Goal: Task Accomplishment & Management: Manage account settings

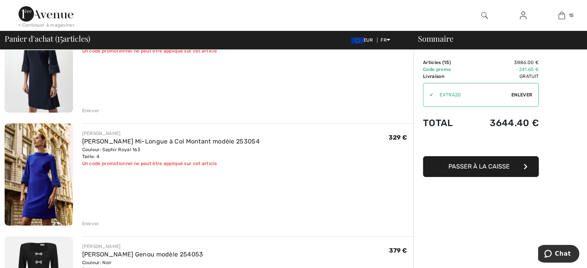
scroll to position [116, 0]
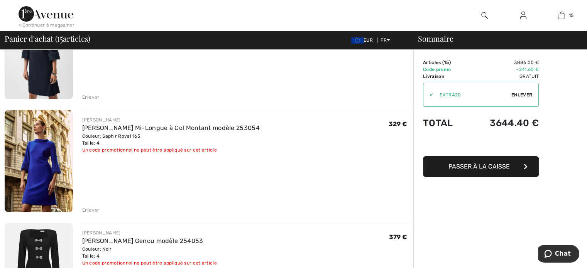
click at [83, 209] on div "Enlever" at bounding box center [90, 210] width 17 height 7
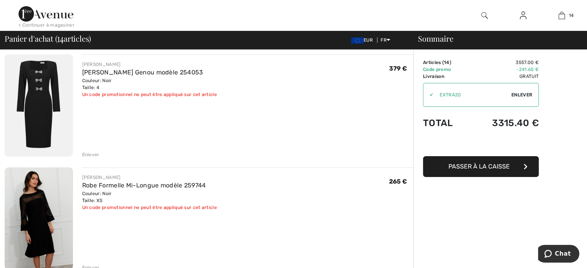
scroll to position [154, 0]
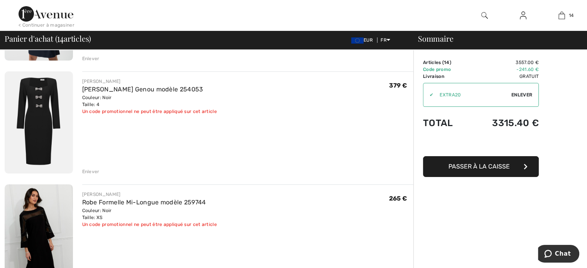
click at [92, 171] on div "Enlever" at bounding box center [90, 171] width 17 height 7
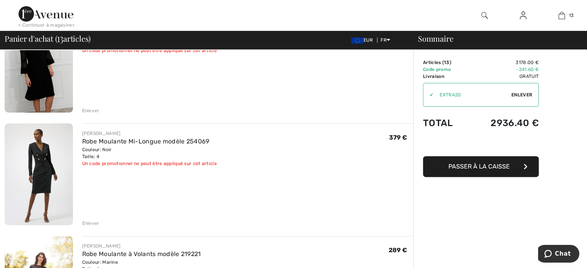
scroll to position [231, 0]
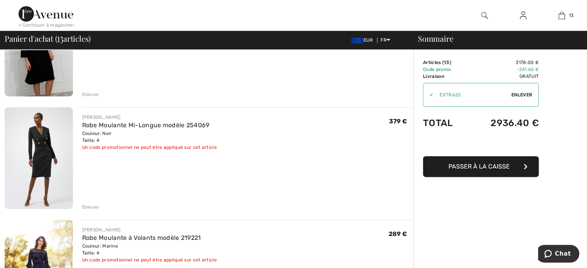
click at [92, 207] on div "Enlever" at bounding box center [90, 207] width 17 height 7
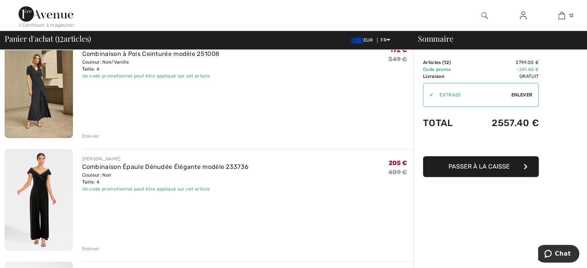
scroll to position [656, 0]
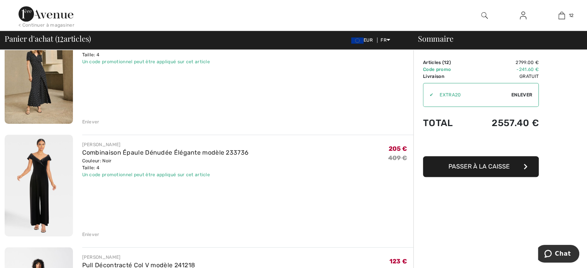
click at [90, 233] on div "Enlever" at bounding box center [90, 234] width 17 height 7
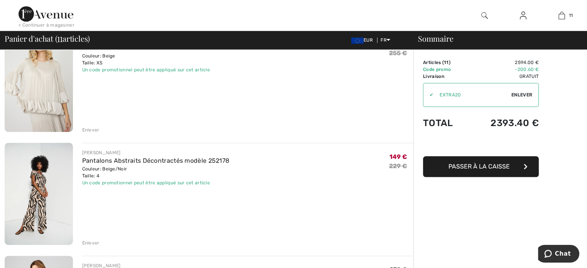
scroll to position [887, 0]
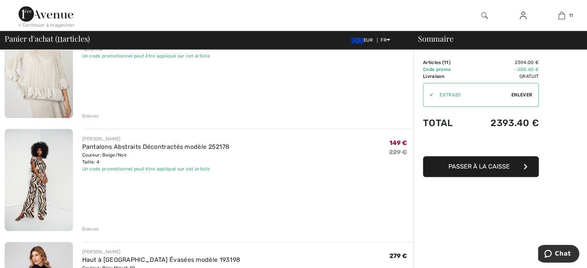
click at [86, 228] on div "Enlever" at bounding box center [90, 229] width 17 height 7
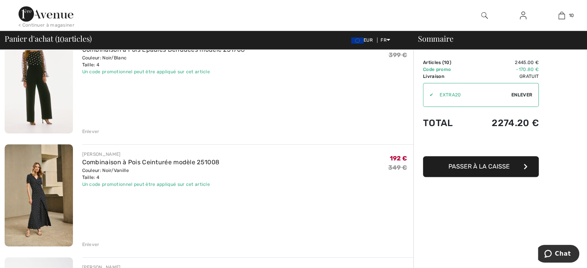
scroll to position [540, 0]
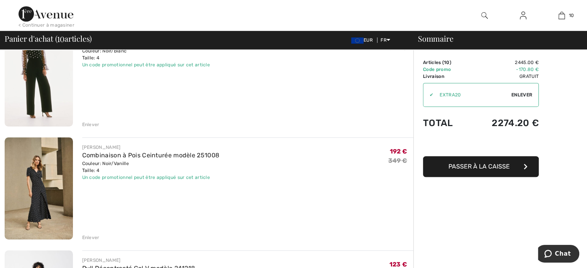
click at [86, 236] on div "Enlever" at bounding box center [90, 237] width 17 height 7
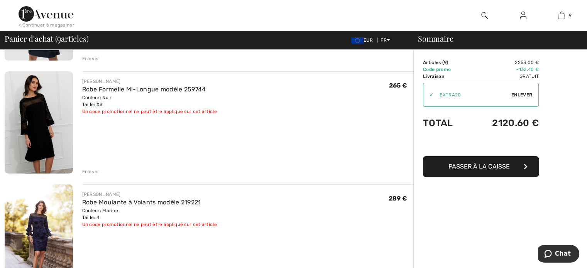
scroll to position [77, 0]
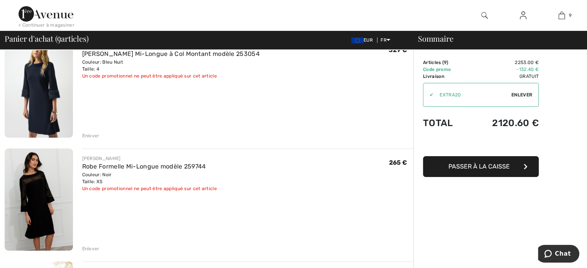
click at [86, 248] on div "Enlever" at bounding box center [90, 248] width 17 height 7
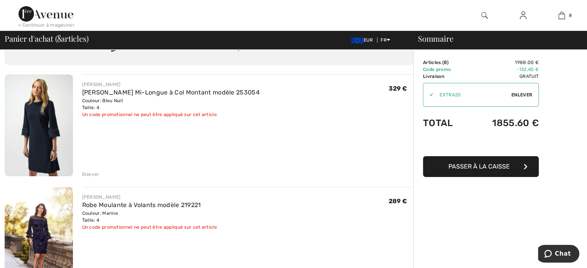
scroll to position [116, 0]
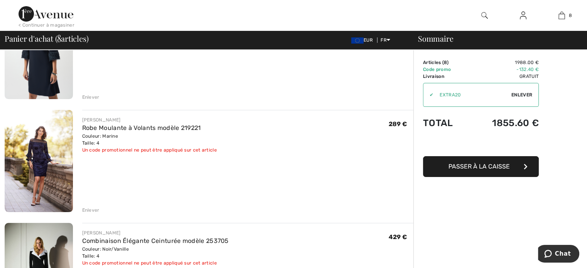
click at [92, 211] on div "Enlever" at bounding box center [90, 210] width 17 height 7
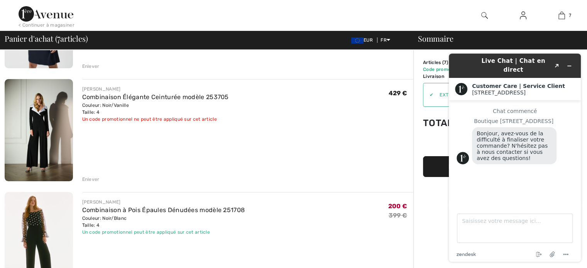
scroll to position [193, 0]
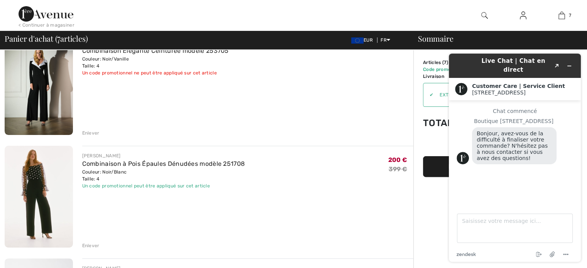
click at [90, 243] on div "Enlever" at bounding box center [90, 245] width 17 height 7
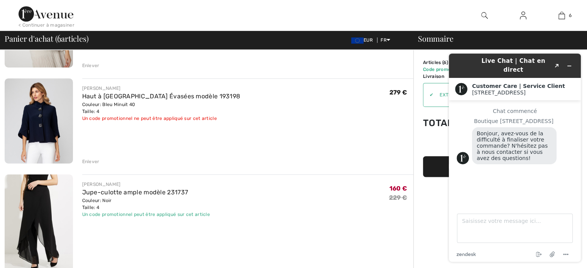
scroll to position [501, 0]
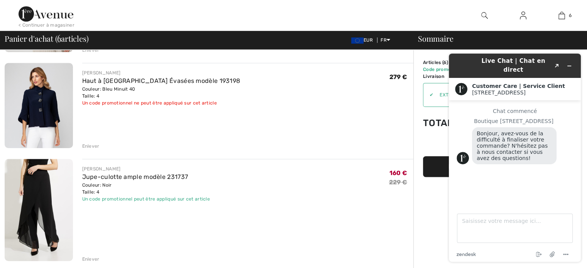
click at [93, 257] on div "Enlever" at bounding box center [90, 259] width 17 height 7
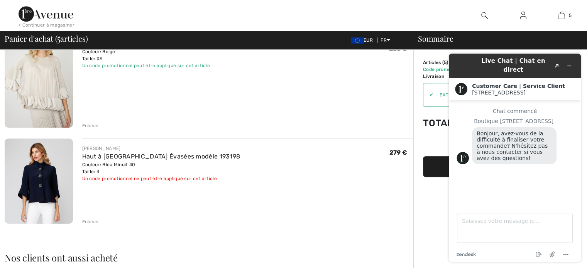
scroll to position [424, 0]
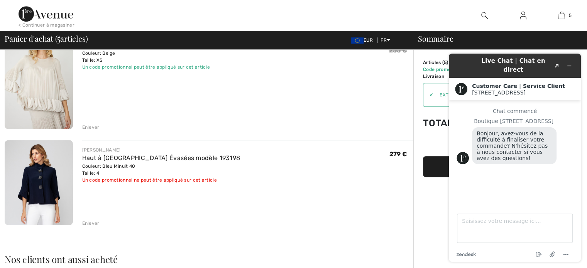
drag, startPoint x: 335, startPoint y: 138, endPoint x: 342, endPoint y: 137, distance: 6.6
click at [339, 137] on div "JOSEPH RIBKOFF Robe Droite Mi-Longue à Col Montant modèle 253054 Couleur: Bleu …" at bounding box center [209, 120] width 408 height 863
click at [342, 137] on div "JOSEPH RIBKOFF Robe Droite Mi-Longue à Col Montant modèle 253054 Couleur: Bleu …" at bounding box center [209, 120] width 408 height 863
click at [569, 63] on icon "Réduire le widget" at bounding box center [568, 65] width 5 height 5
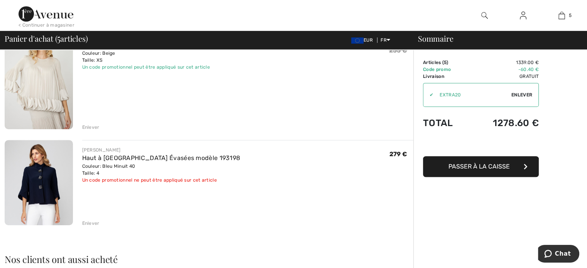
click at [96, 223] on div "Enlever" at bounding box center [90, 223] width 17 height 7
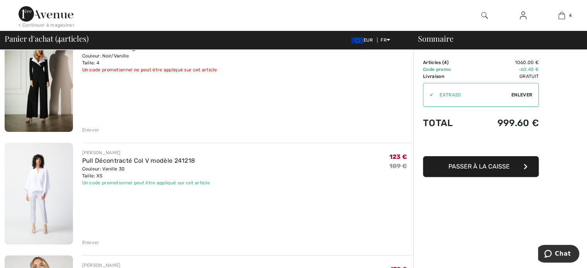
scroll to position [154, 0]
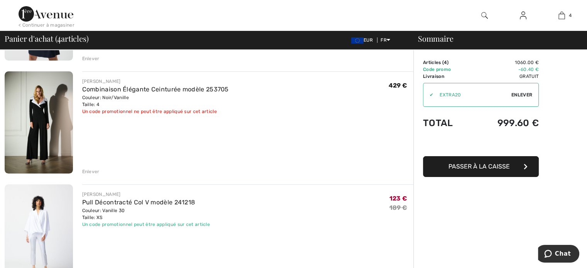
click at [92, 170] on div "Enlever" at bounding box center [90, 171] width 17 height 7
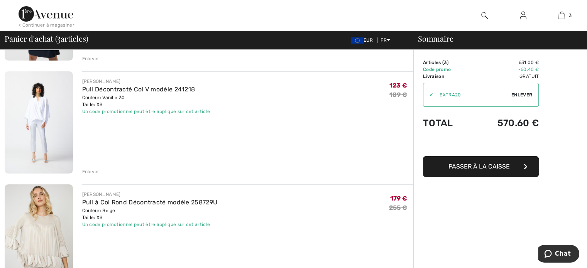
scroll to position [193, 0]
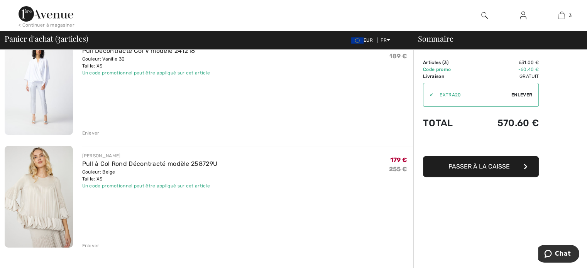
click at [91, 133] on div "Enlever" at bounding box center [90, 133] width 17 height 7
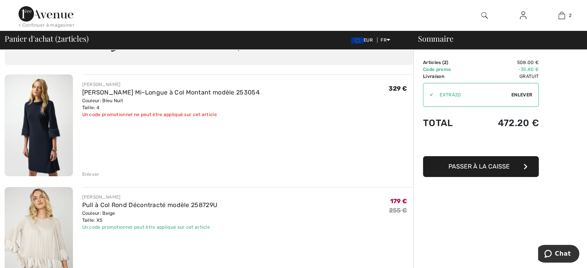
scroll to position [0, 0]
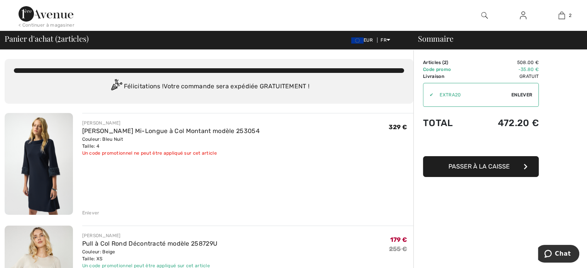
click at [524, 16] on img at bounding box center [522, 15] width 7 height 9
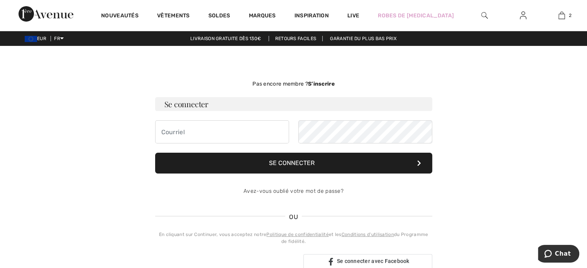
click at [322, 82] on strong "S’inscrire" at bounding box center [321, 84] width 27 height 7
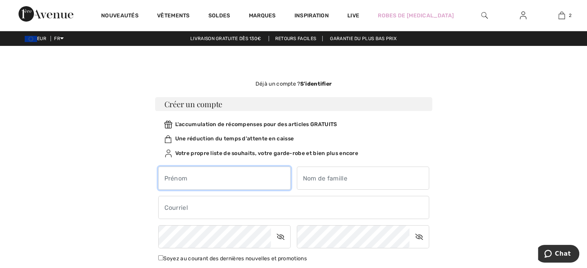
click at [226, 182] on input "text" at bounding box center [224, 178] width 132 height 23
type input "[PERSON_NAME]"
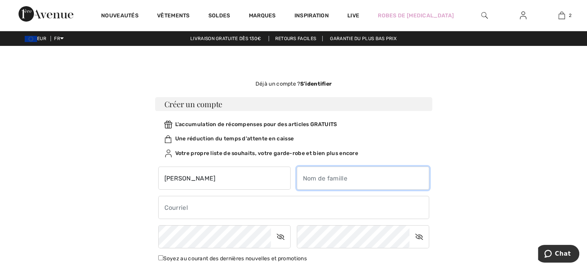
type input "LEGER"
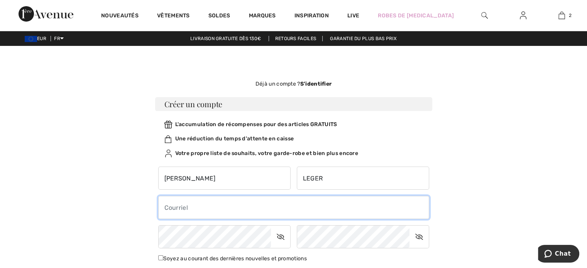
type input "[PERSON_NAME][EMAIL_ADDRESS][DOMAIN_NAME]"
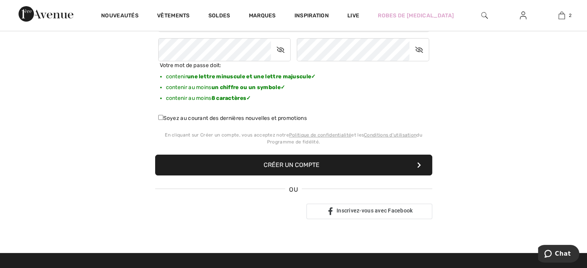
scroll to position [193, 0]
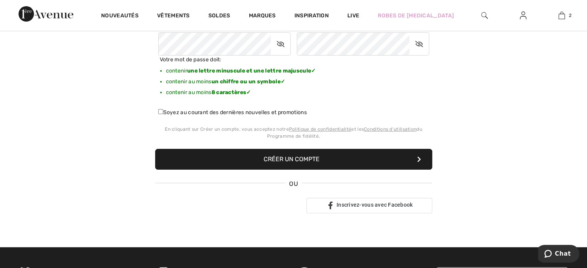
click at [341, 160] on button "Créer un compte" at bounding box center [293, 159] width 277 height 21
click at [293, 159] on button "Créer un compte" at bounding box center [293, 159] width 277 height 21
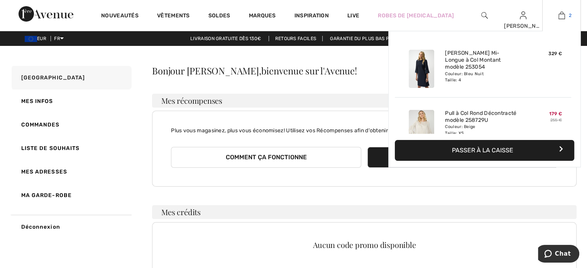
click at [567, 15] on link "2" at bounding box center [561, 15] width 38 height 9
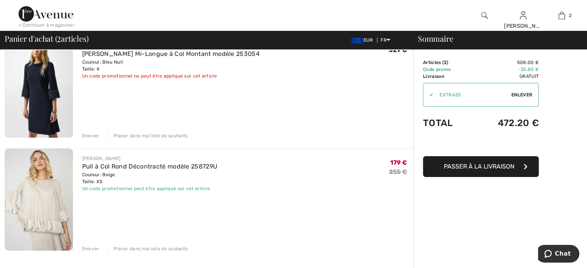
scroll to position [39, 0]
